Goal: Entertainment & Leisure: Consume media (video, audio)

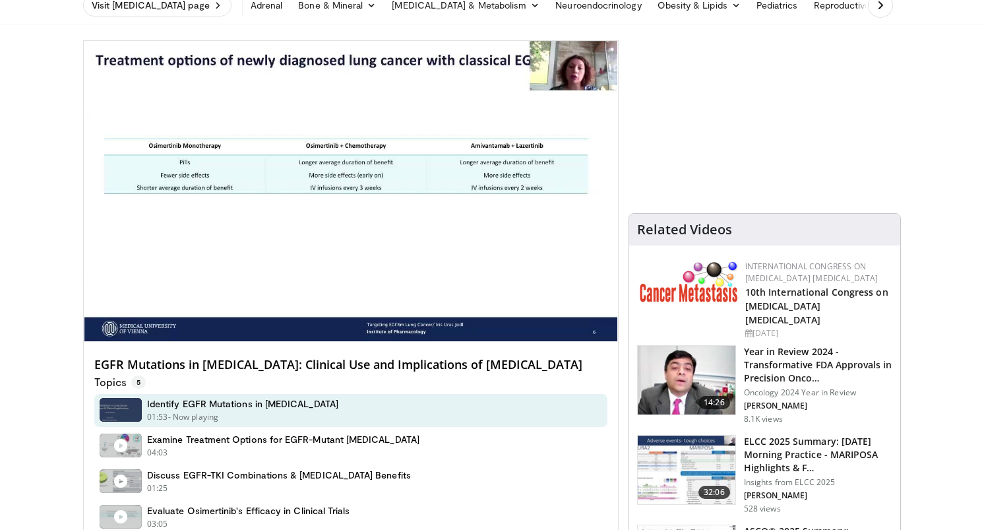
scroll to position [97, 0]
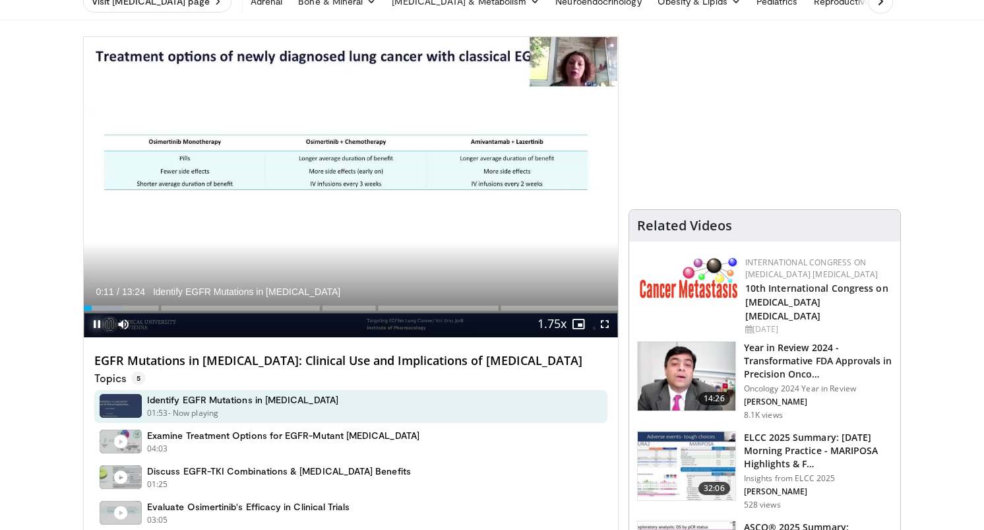
click at [100, 321] on span "Video Player" at bounding box center [97, 324] width 26 height 26
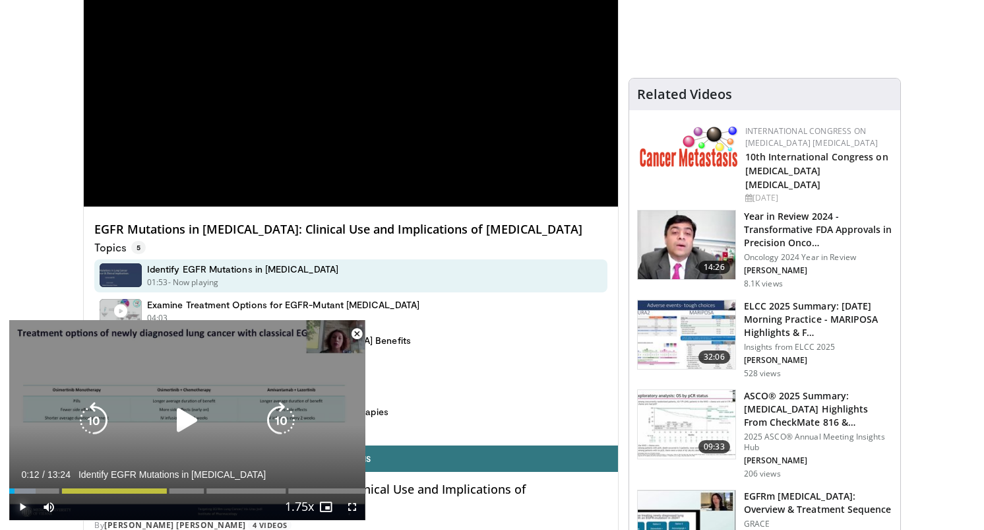
scroll to position [237, 0]
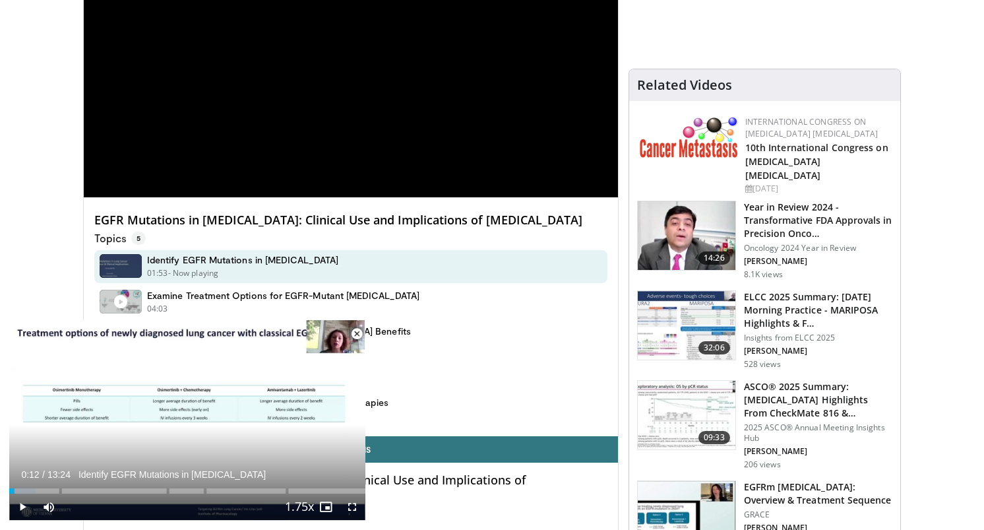
click at [359, 331] on span "Video Player" at bounding box center [357, 333] width 26 height 26
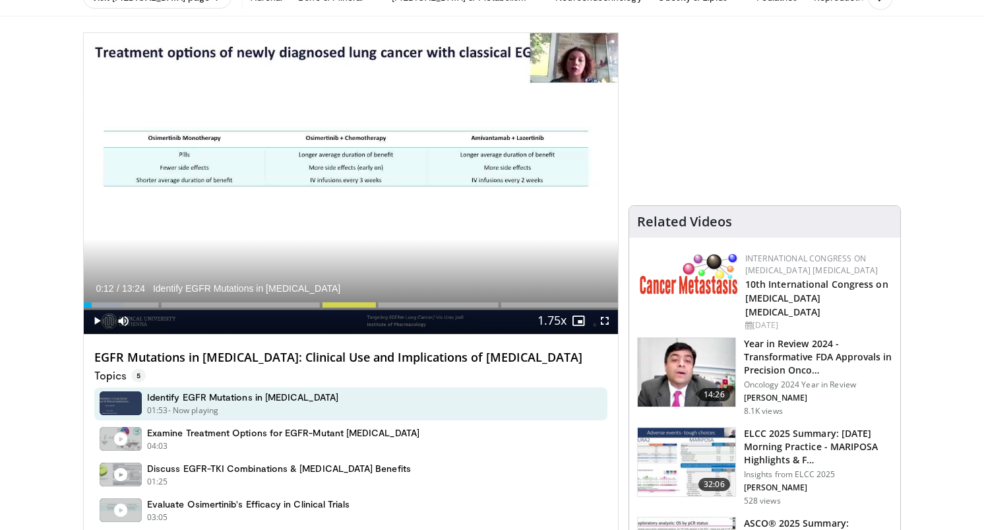
scroll to position [98, 0]
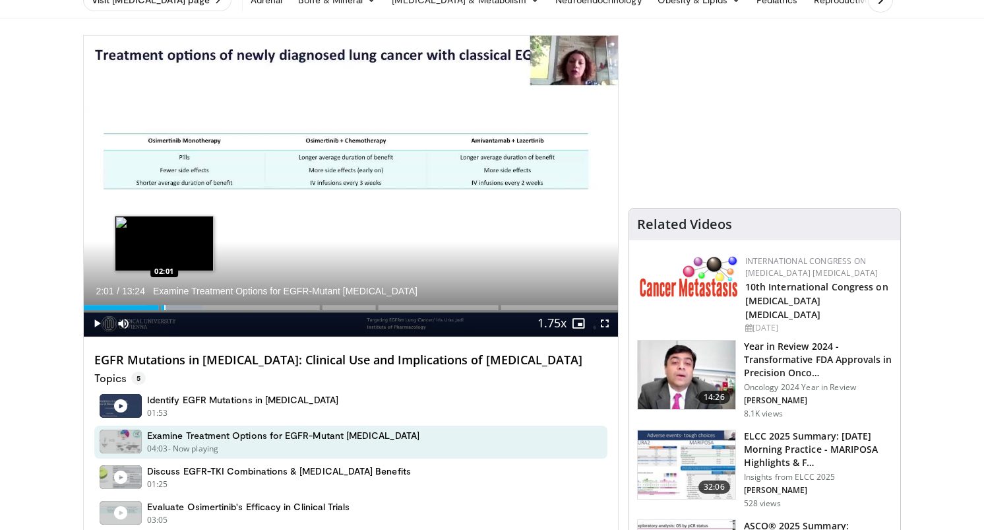
drag, startPoint x: 93, startPoint y: 303, endPoint x: 164, endPoint y: 309, distance: 71.4
click at [164, 309] on div "Loaded : 22.21% 02:01 02:01" at bounding box center [351, 303] width 534 height 13
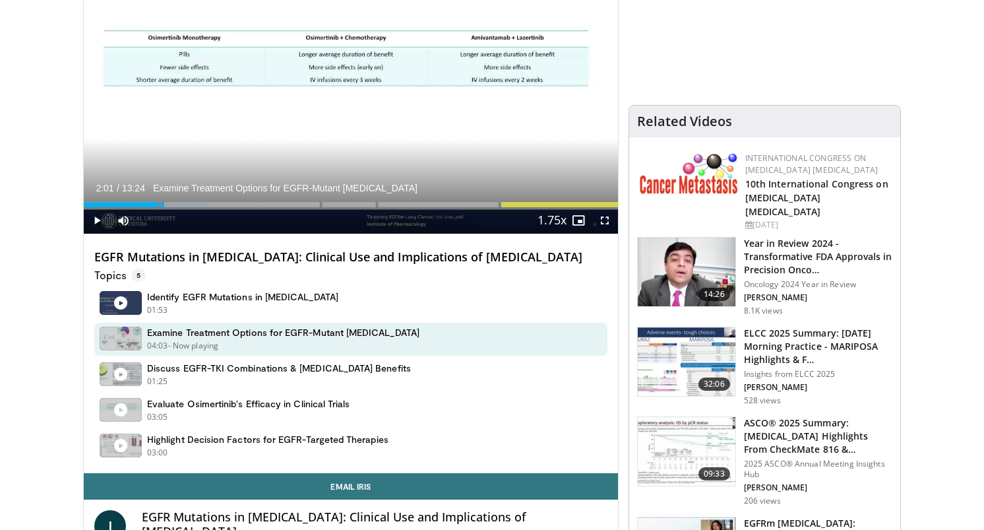
scroll to position [210, 0]
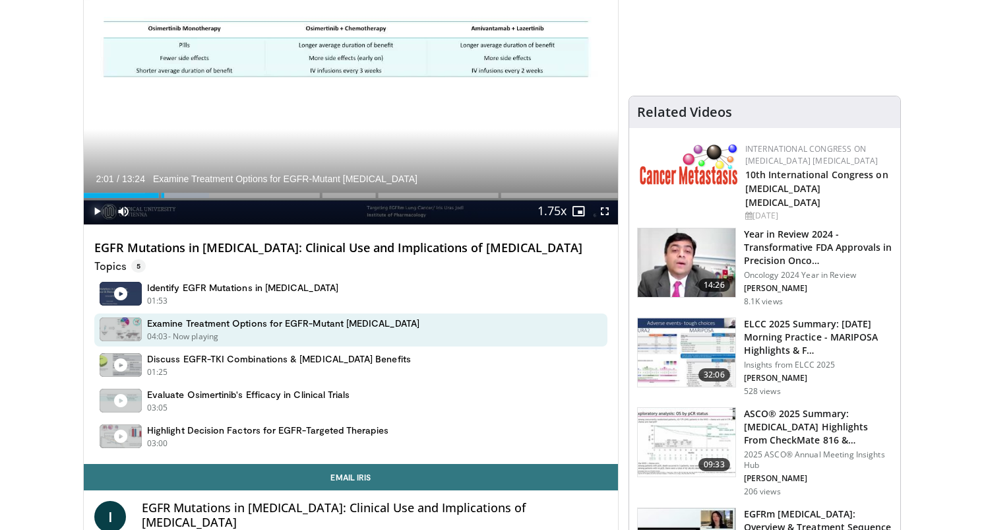
click at [86, 204] on span "Video Player" at bounding box center [97, 211] width 26 height 26
click at [94, 214] on span "Video Player" at bounding box center [97, 211] width 26 height 26
click at [92, 212] on span "Video Player" at bounding box center [97, 211] width 26 height 26
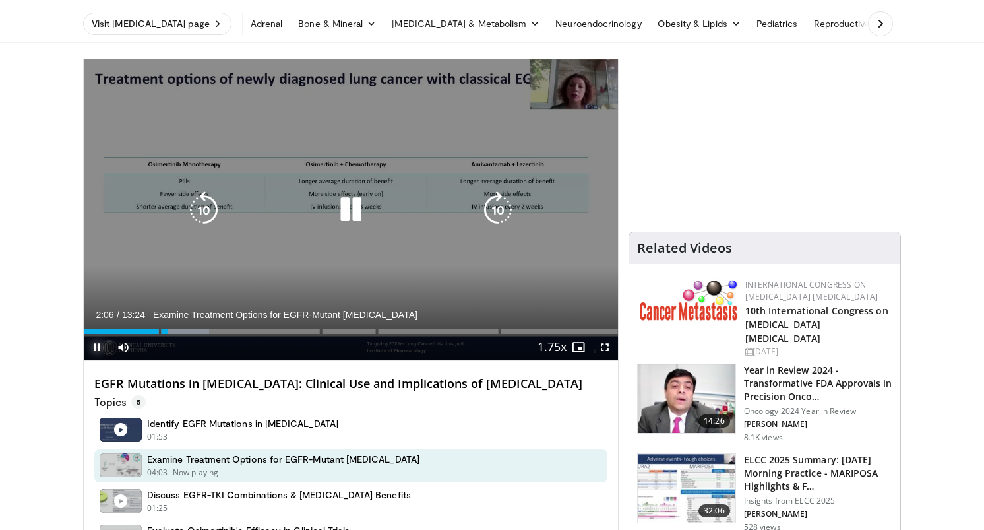
scroll to position [65, 0]
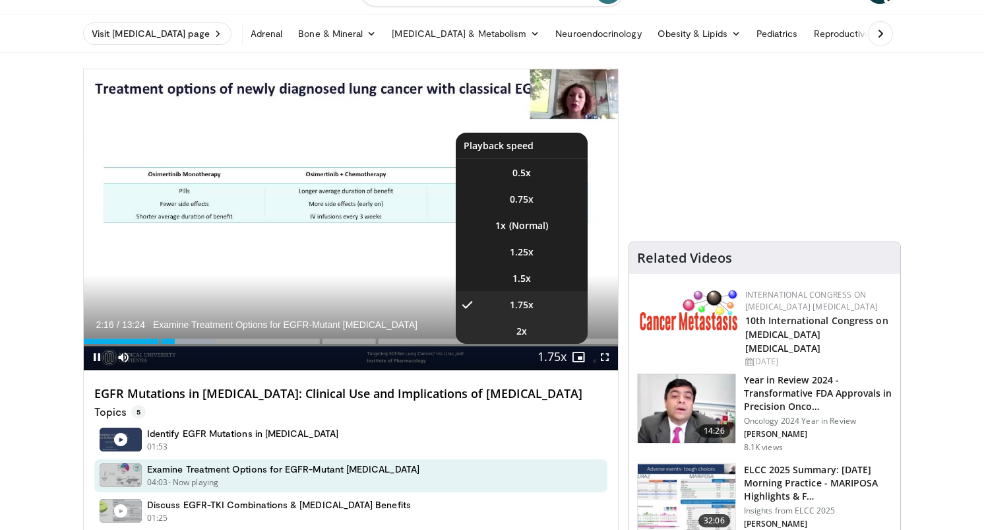
click at [562, 324] on li "2x" at bounding box center [522, 330] width 132 height 26
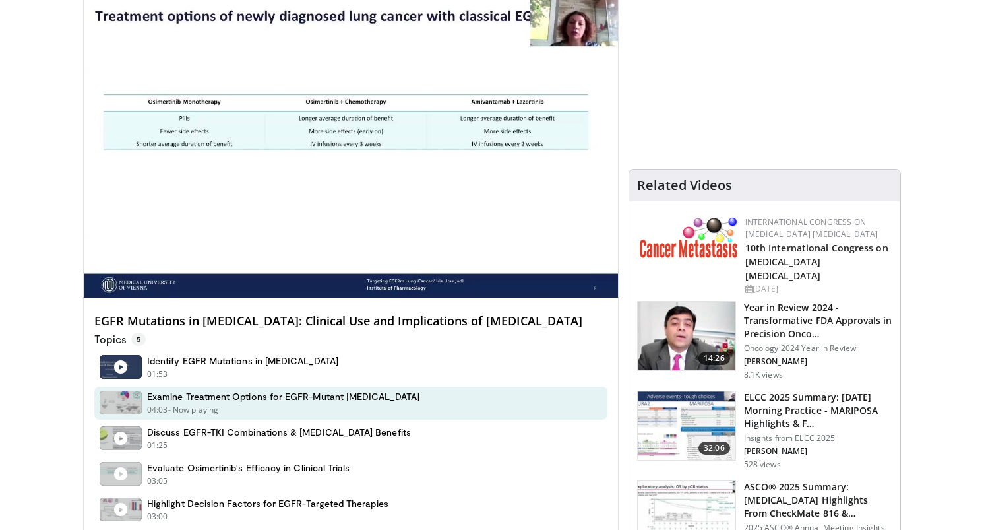
scroll to position [138, 0]
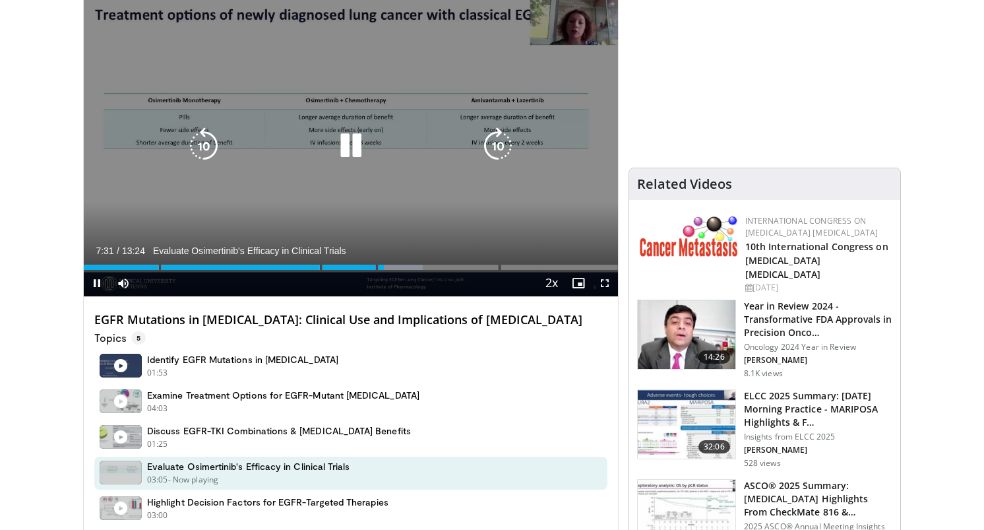
click at [361, 151] on icon "Video Player" at bounding box center [350, 145] width 37 height 37
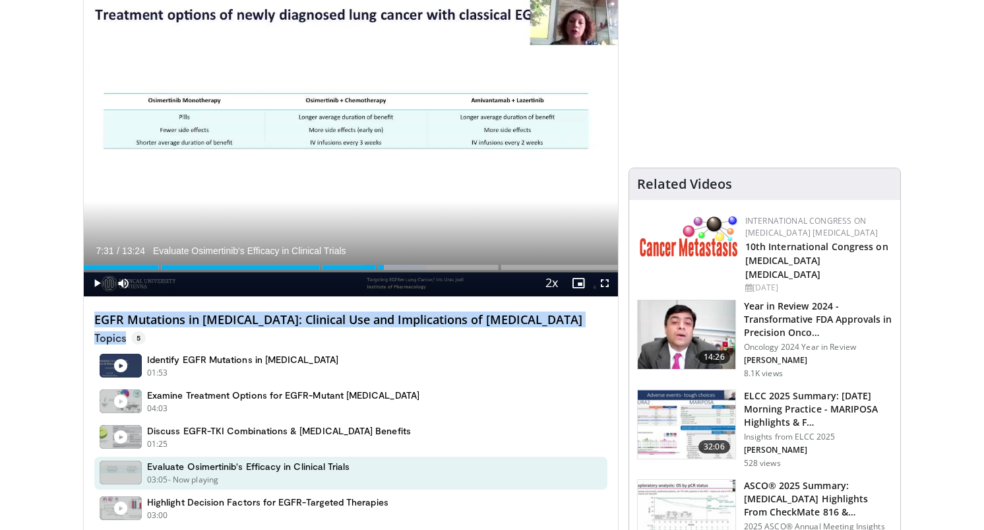
drag, startPoint x: 516, startPoint y: 331, endPoint x: 86, endPoint y: 324, distance: 430.7
click at [86, 324] on div "EGFR Mutations in [MEDICAL_DATA]: Clinical Use and Implications of [MEDICAL_DAT…" at bounding box center [351, 416] width 534 height 239
copy div "EGFR Mutations in NSCLC: Clinical Use and Implications of Osimertinib Topics"
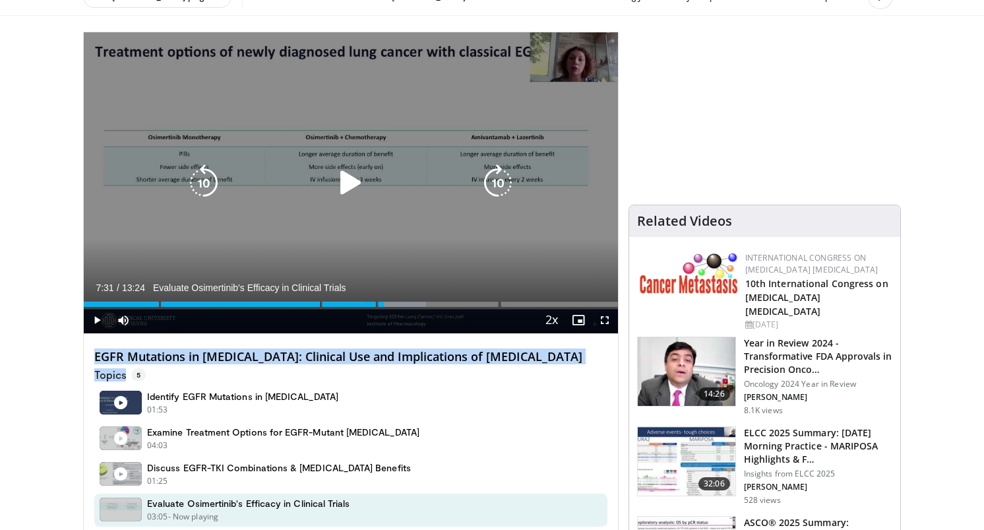
scroll to position [101, 0]
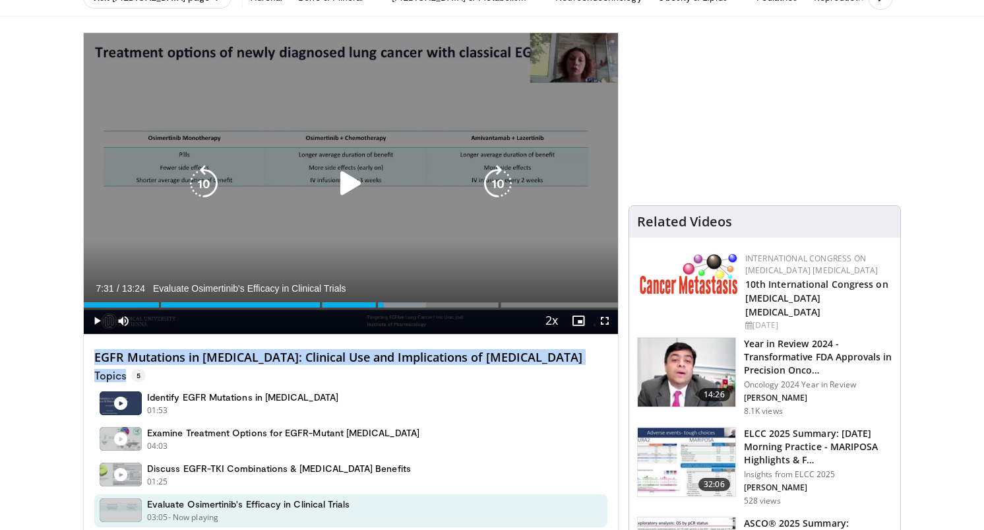
click at [352, 177] on icon "Video Player" at bounding box center [350, 183] width 37 height 37
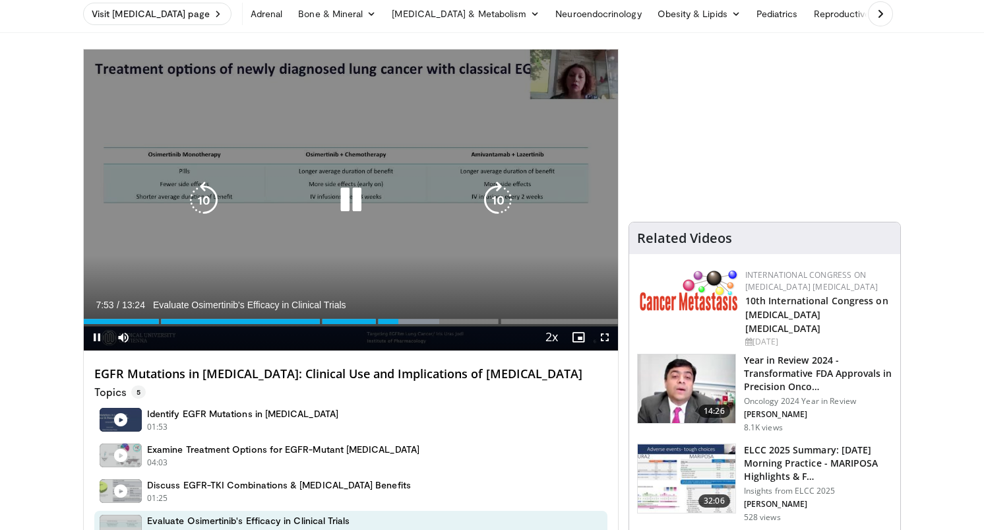
scroll to position [78, 0]
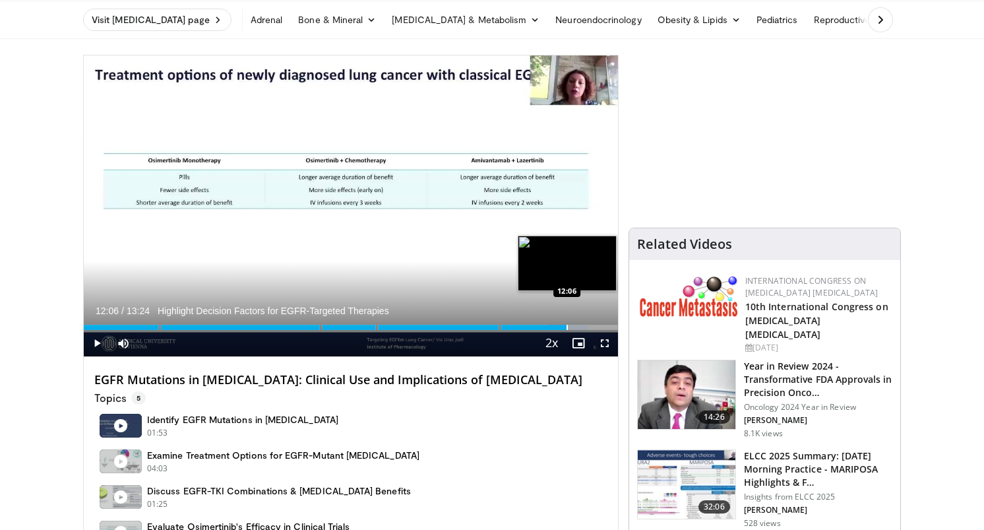
drag, startPoint x: 403, startPoint y: 326, endPoint x: 566, endPoint y: 326, distance: 162.9
click at [566, 326] on div "Progress Bar" at bounding box center [566, 326] width 1 height 5
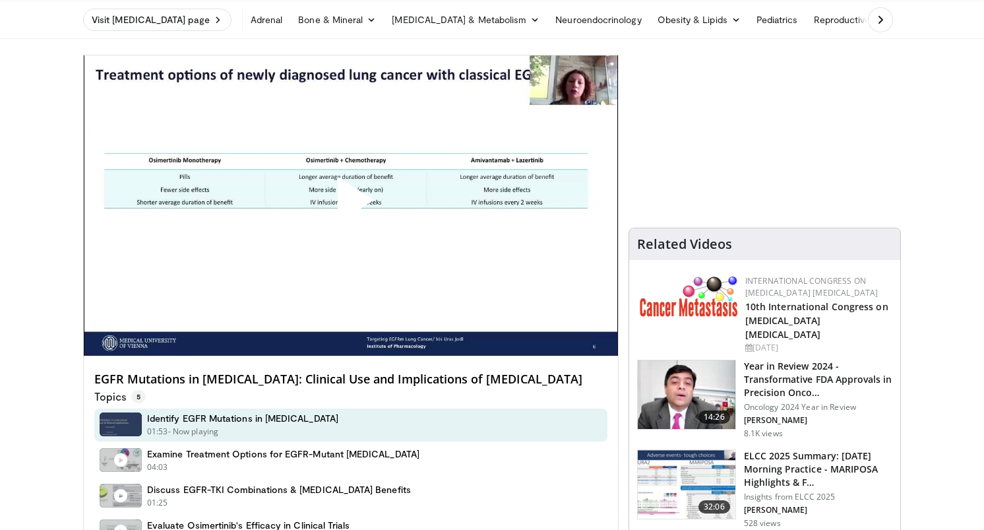
click at [524, 384] on h4 "EGFR Mutations in [MEDICAL_DATA]: Clinical Use and Implications of [MEDICAL_DAT…" at bounding box center [350, 379] width 513 height 15
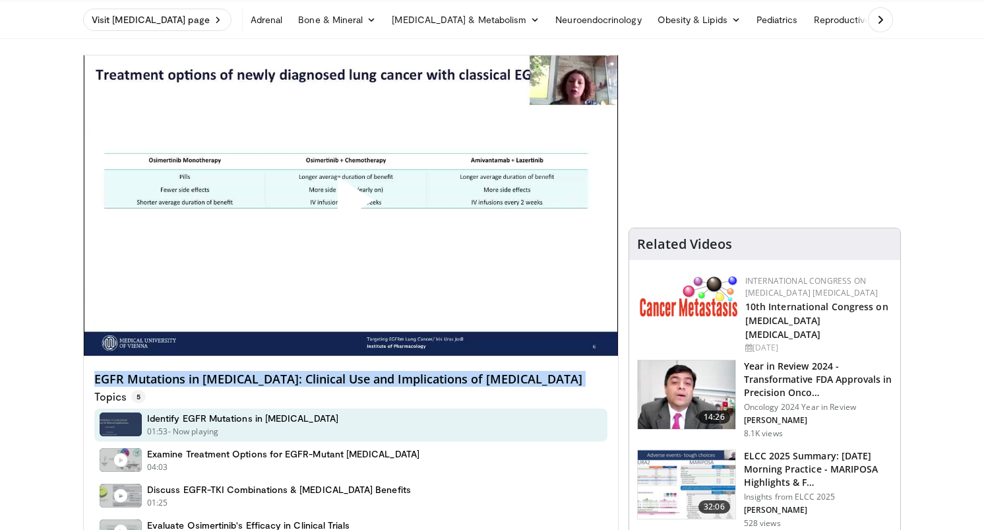
drag, startPoint x: 524, startPoint y: 383, endPoint x: 85, endPoint y: 379, distance: 439.2
click at [85, 379] on div "EGFR Mutations in [MEDICAL_DATA]: Clinical Use and Implications of [MEDICAL_DAT…" at bounding box center [351, 475] width 534 height 239
copy div "EGFR Mutations in [MEDICAL_DATA]: Clinical Use and Implications of [MEDICAL_DAT…"
